Goal: Use online tool/utility: Use online tool/utility

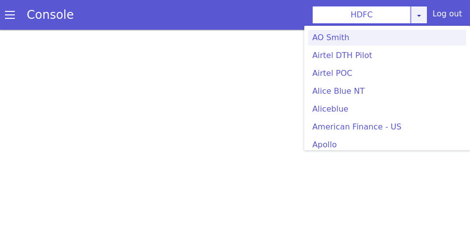
click at [422, 16] on div "HDFC AO Smith Airtel DTH Pilot Airtel POC Alice Blue NT Aliceblue American Fina…" at bounding box center [369, 15] width 115 height 18
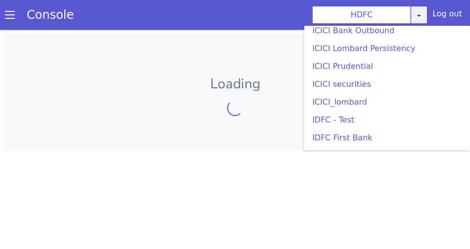
scroll to position [1278, 0]
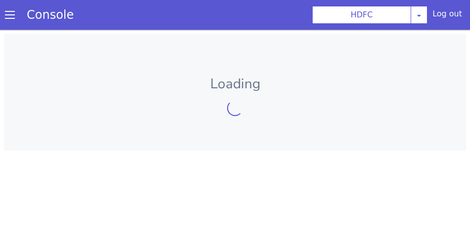
click at [184, 89] on p "Loading" at bounding box center [235, 83] width 431 height 21
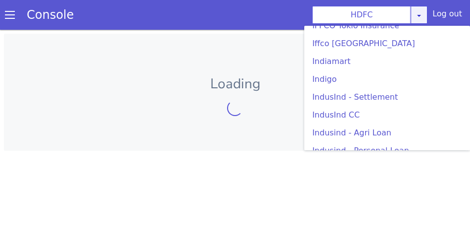
click at [422, 11] on link at bounding box center [419, 15] width 17 height 18
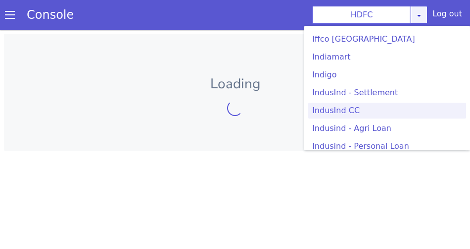
scroll to position [1282, 0]
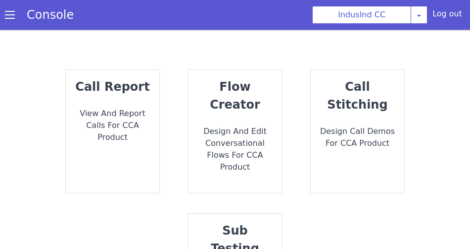
scroll to position [26, 0]
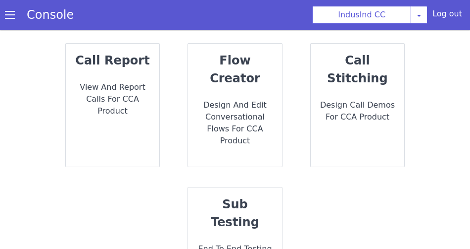
click at [340, 76] on div "call stitching Design call demos for CCA Product" at bounding box center [358, 105] width 94 height 123
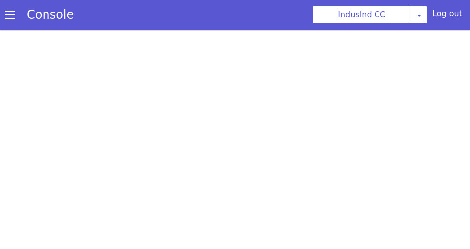
select select "hi"
select select "hi-IN-Wavenet-A"
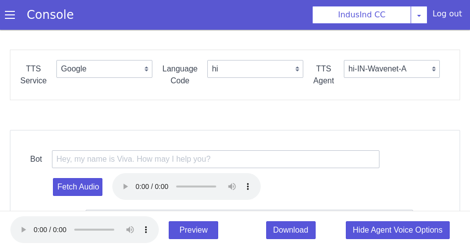
scroll to position [3, 0]
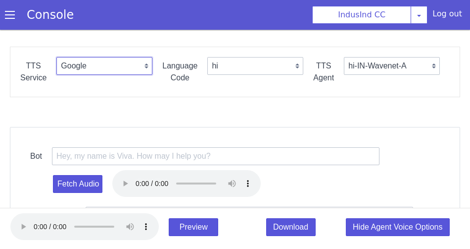
click at [159, 20] on select "Google Vernacular Azure" at bounding box center [128, 21] width 96 height 18
select select "Azure"
select select "en"
select select "en-IN-Heera"
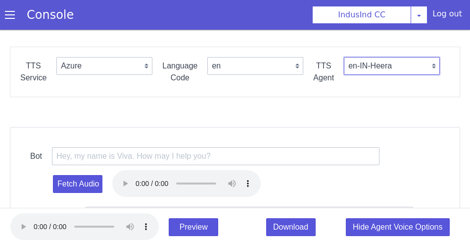
click at [381, 62] on select "en-IN-Heera en-IN-PriyaRUS en-IN-Ravi en-GB-George en-GB-HazelRUS en-GB-Susan e…" at bounding box center [395, 59] width 96 height 18
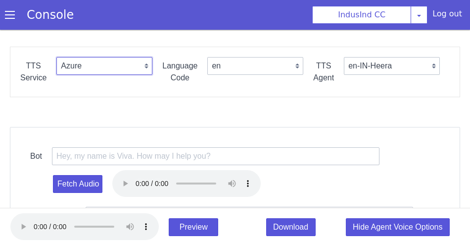
click at [161, 7] on select "Google Vernacular Azure" at bounding box center [137, 9] width 96 height 18
select select "Google"
click at [80, 12] on select "Google Vernacular Azure" at bounding box center [128, 21] width 96 height 18
select select "en-IN-Wavenet-A"
click at [159, 6] on select "Google Vernacular Azure" at bounding box center [137, 9] width 96 height 18
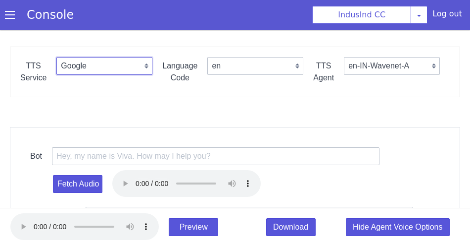
select select "Azure"
click at [89, 0] on select "Google Vernacular Azure" at bounding box center [137, 9] width 96 height 18
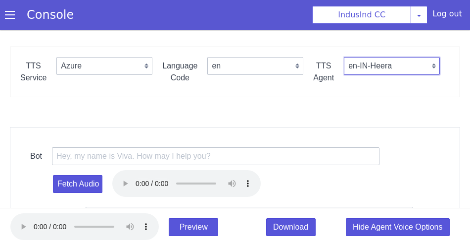
select select "en-IN-NeerjaNeural"
click at [360, 24] on select "en-IN-Heera en-IN-PriyaRUS en-IN-Ravi en-GB-George en-GB-HazelRUS en-GB-Susan e…" at bounding box center [408, 33] width 96 height 18
